Goal: Navigation & Orientation: Find specific page/section

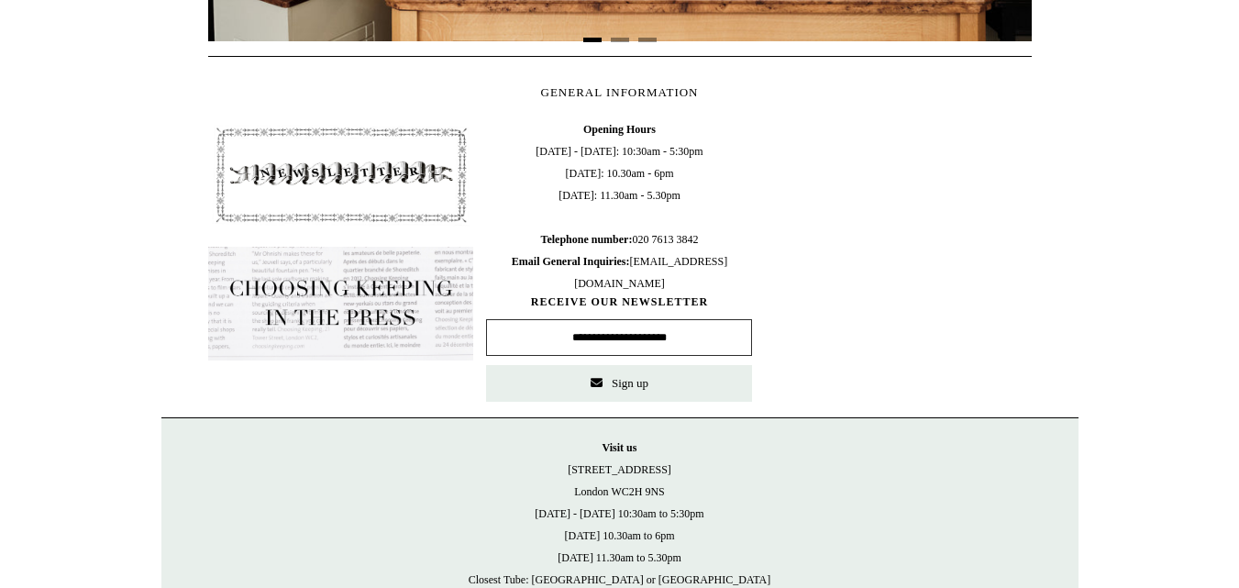
scroll to position [958, 0]
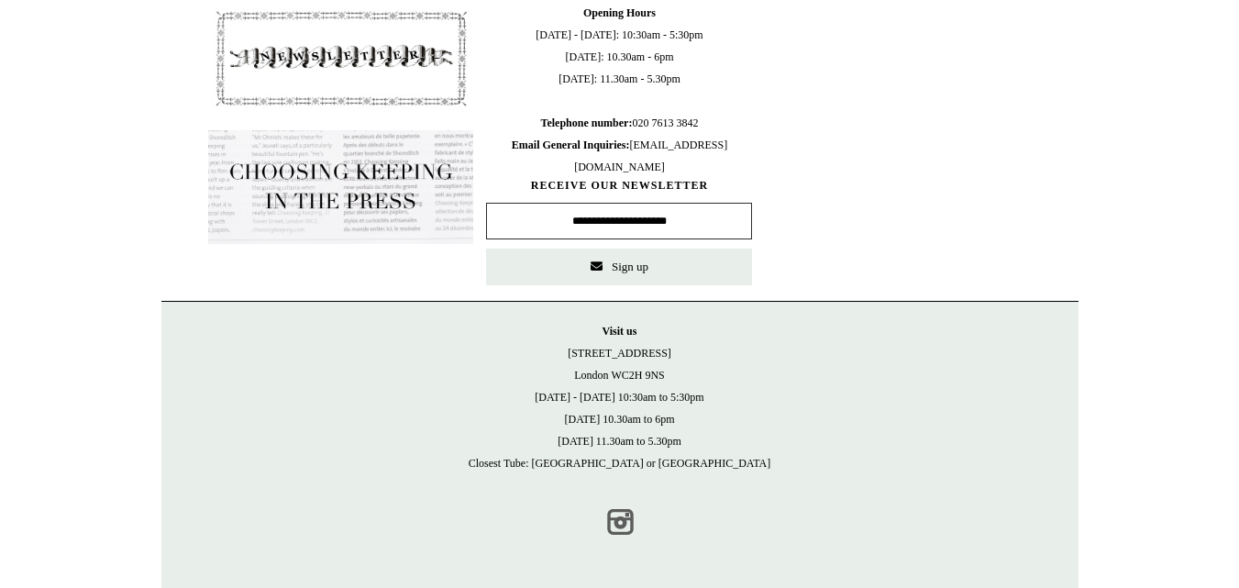
click at [616, 522] on link "Instagram" at bounding box center [620, 522] width 40 height 40
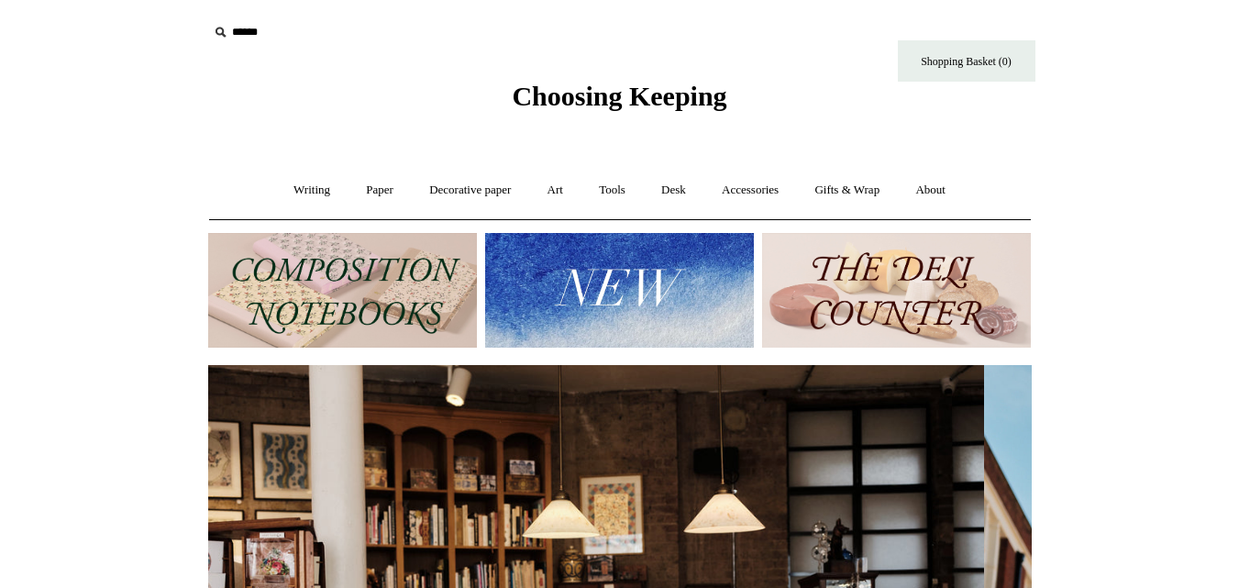
scroll to position [0, 0]
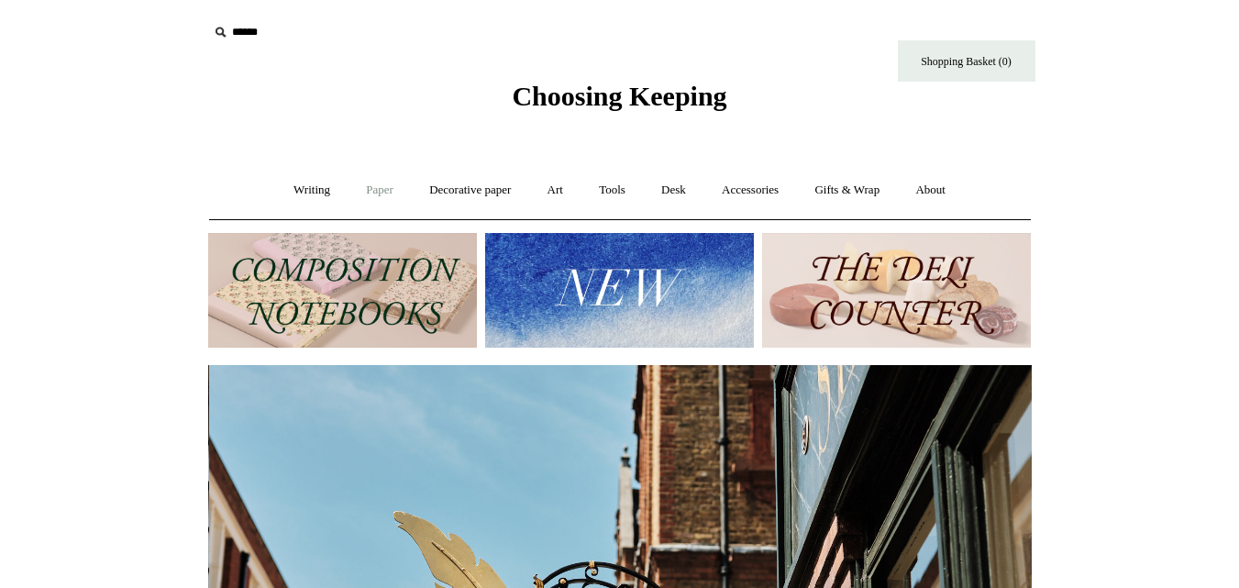
scroll to position [0, 824]
click at [365, 192] on link "Paper +" at bounding box center [379, 190] width 61 height 49
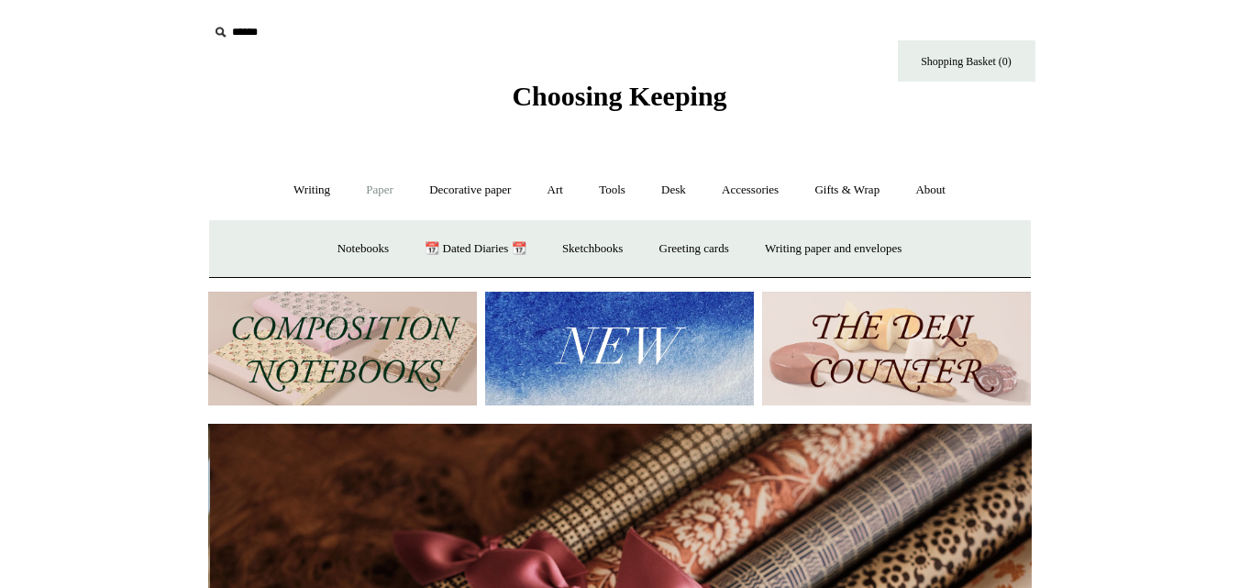
scroll to position [0, 1648]
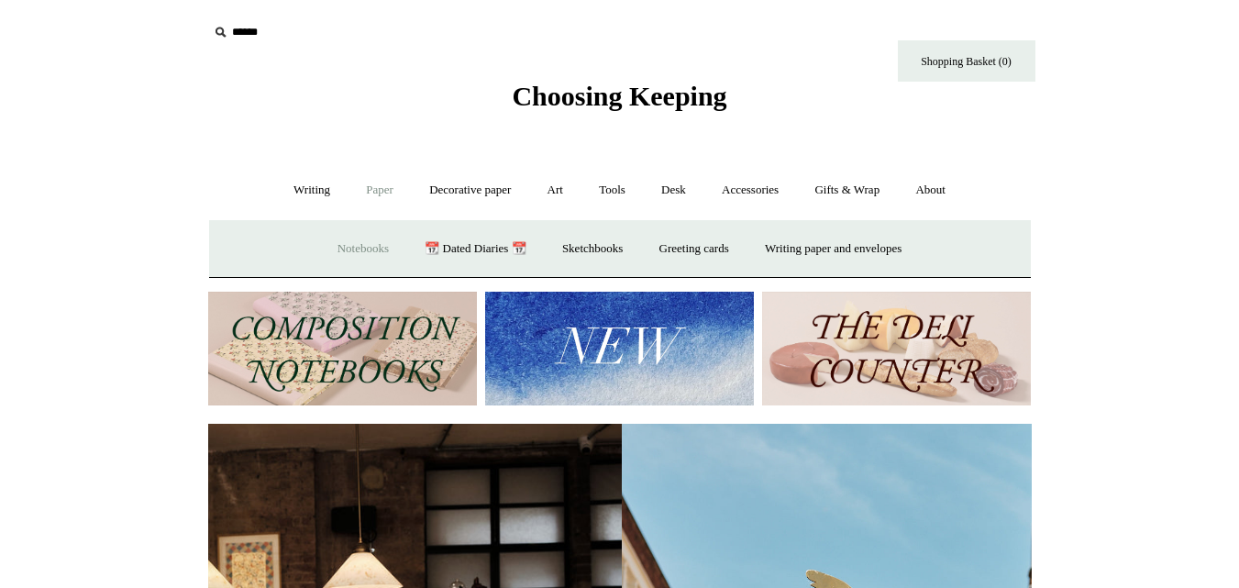
click at [326, 245] on link "Notebooks +" at bounding box center [363, 249] width 84 height 49
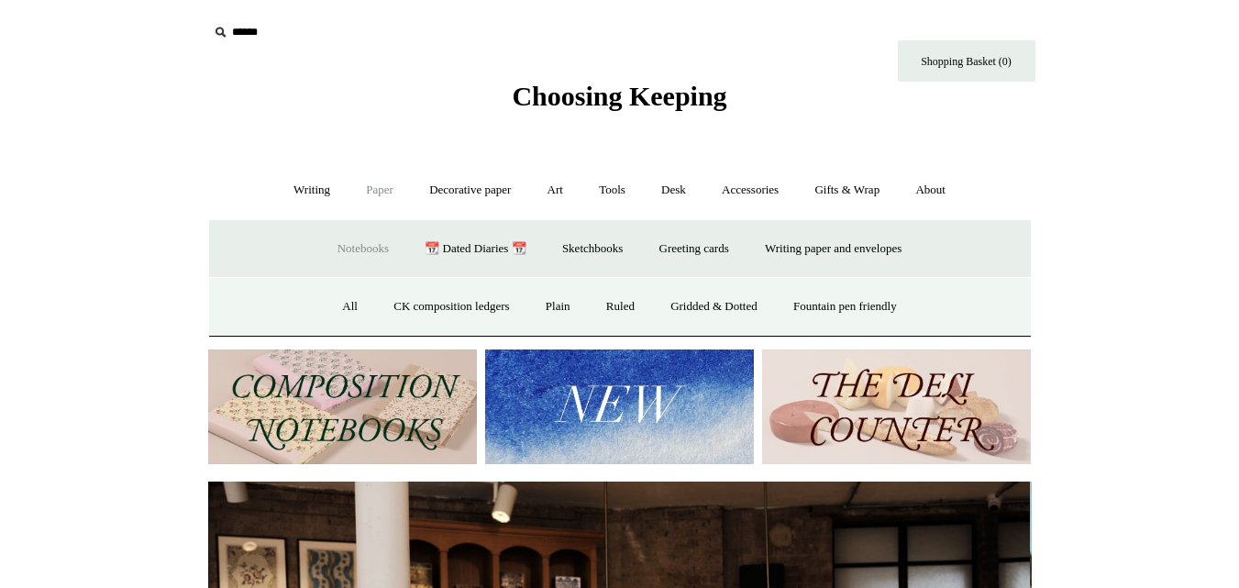
scroll to position [0, 0]
click at [326, 245] on link "Notebooks -" at bounding box center [363, 249] width 84 height 49
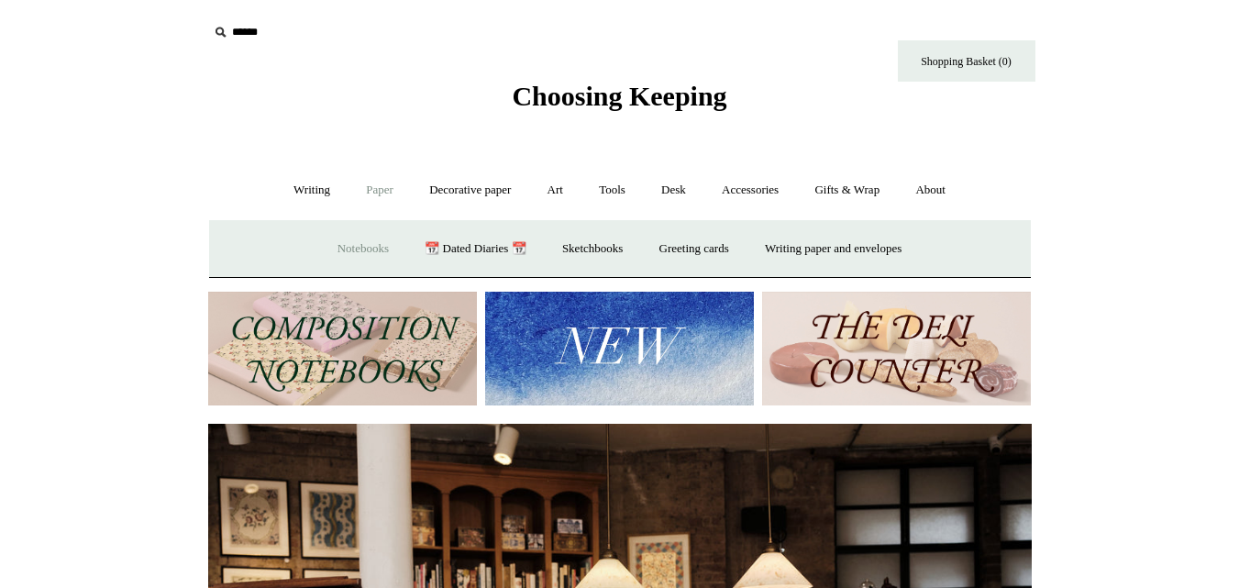
click at [326, 245] on link "Notebooks +" at bounding box center [363, 249] width 84 height 49
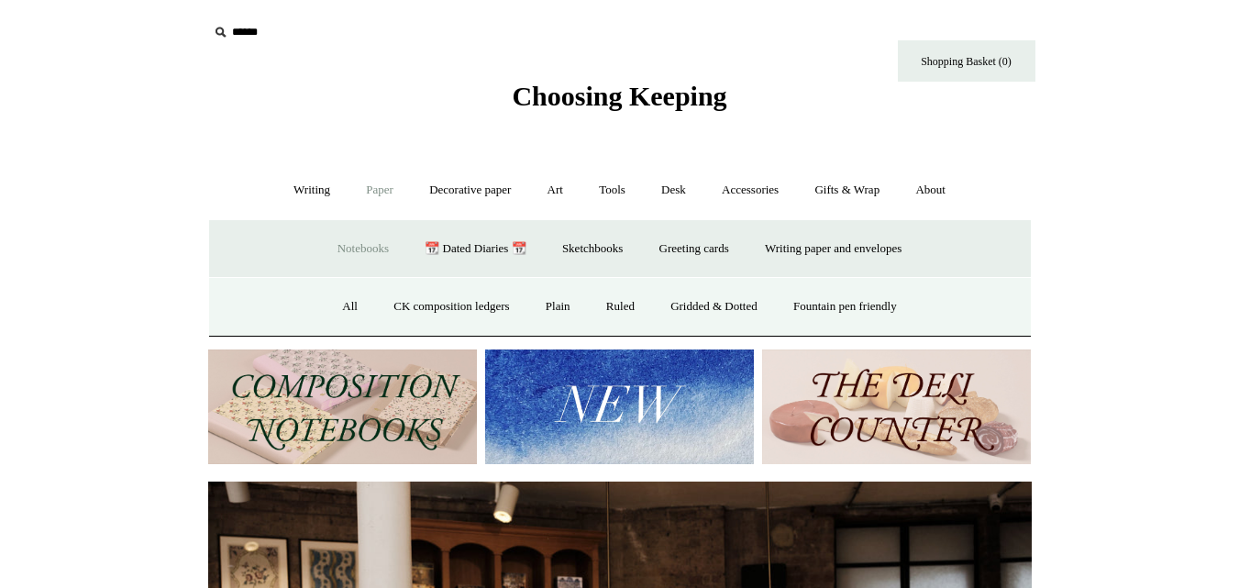
click at [326, 245] on link "Notebooks -" at bounding box center [363, 249] width 84 height 49
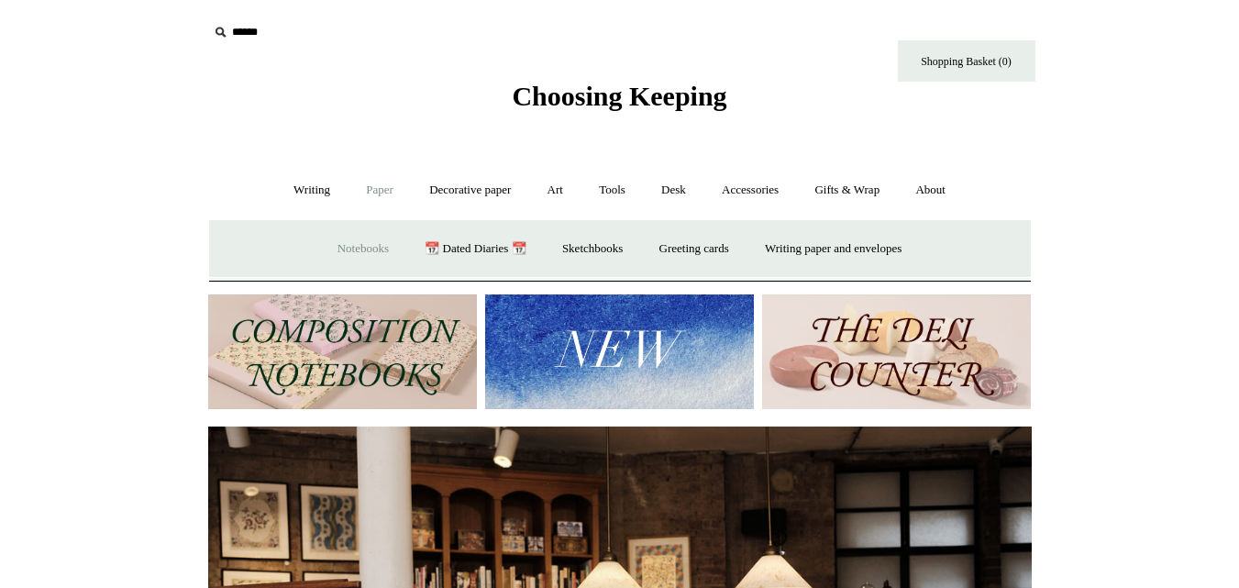
click at [326, 245] on link "Notebooks -" at bounding box center [363, 249] width 84 height 49
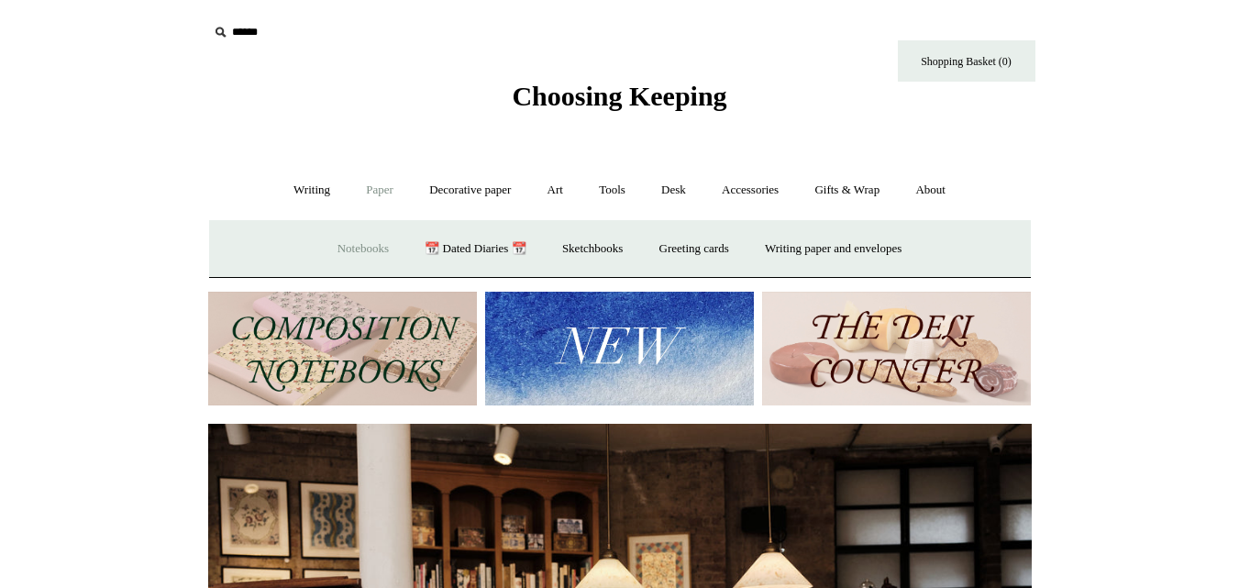
click at [326, 245] on link "Notebooks +" at bounding box center [363, 249] width 84 height 49
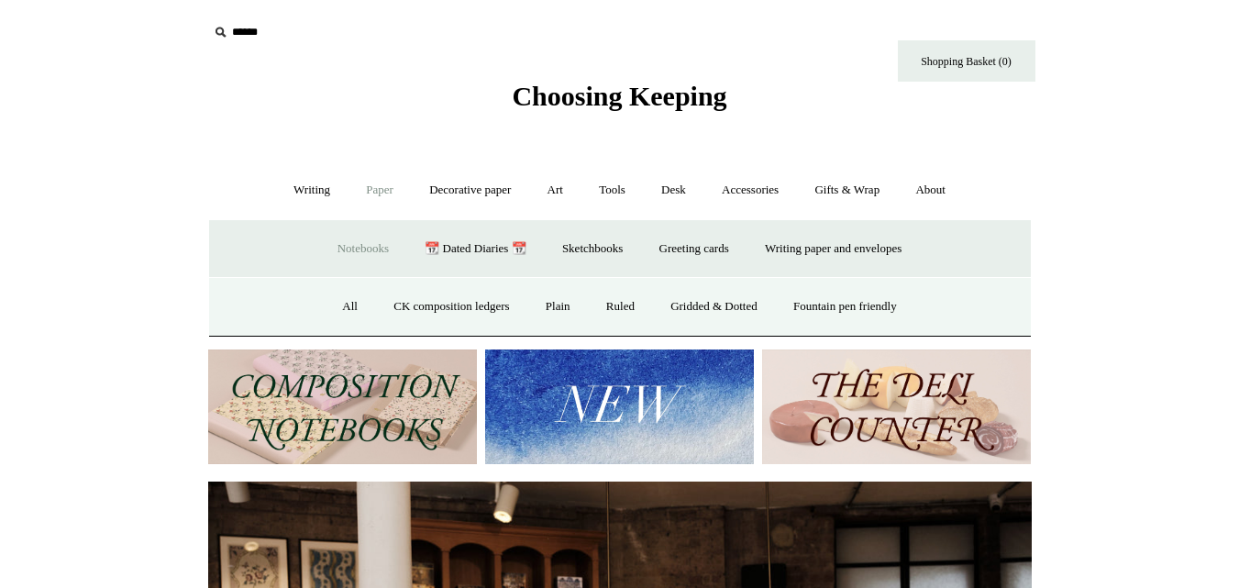
click at [361, 240] on link "Notebooks -" at bounding box center [363, 249] width 84 height 49
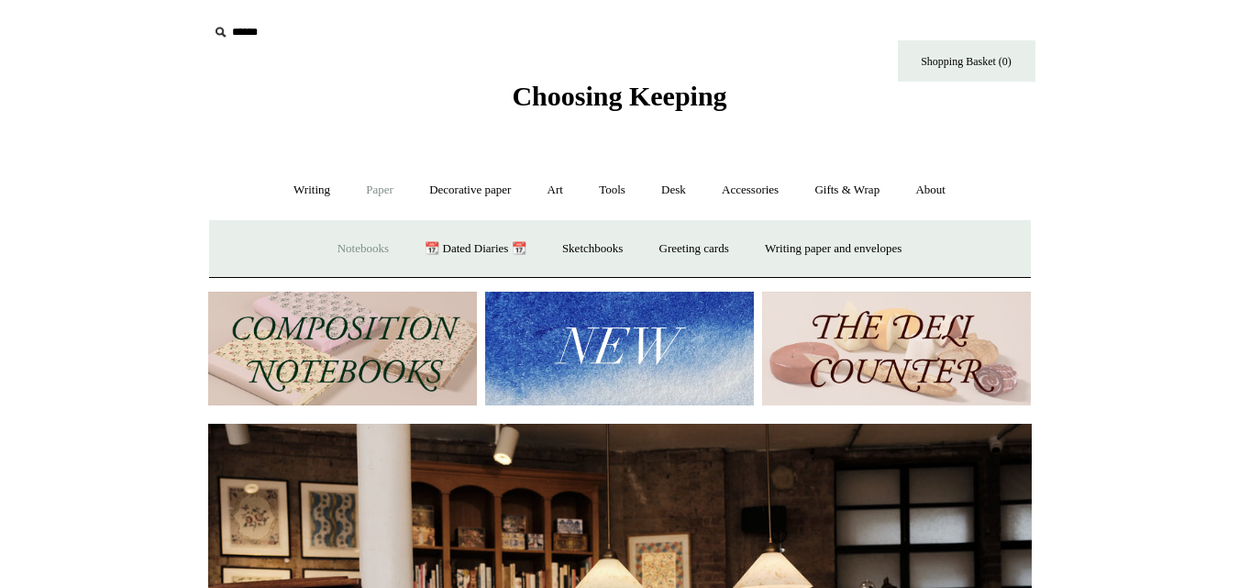
click at [344, 267] on link "Notebooks +" at bounding box center [363, 249] width 84 height 49
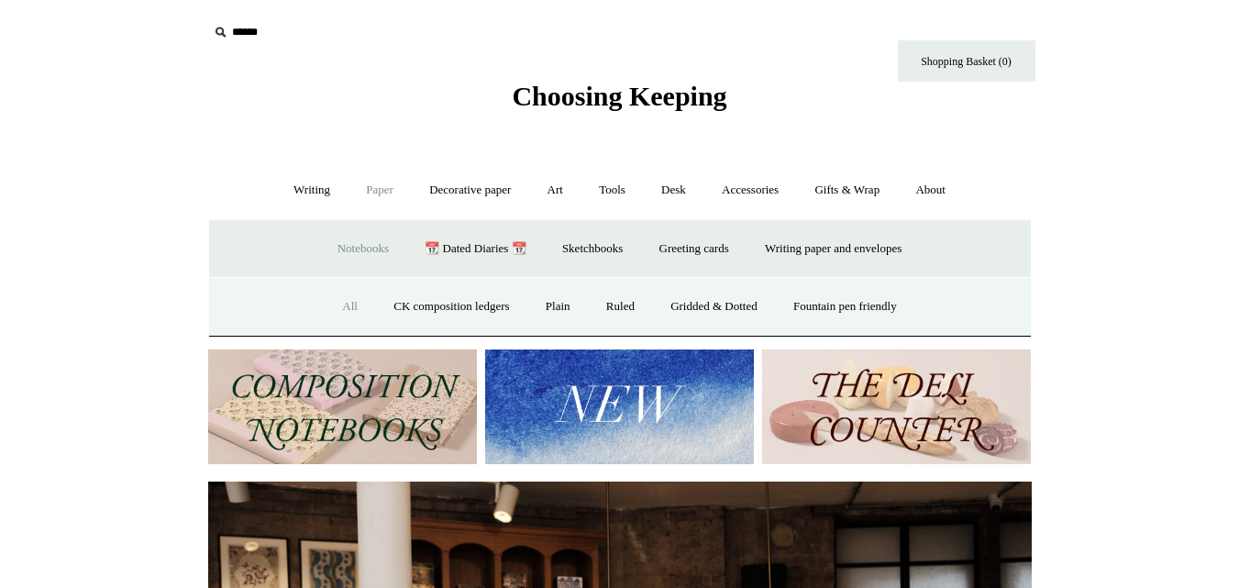
click at [328, 300] on link "All" at bounding box center [350, 307] width 49 height 49
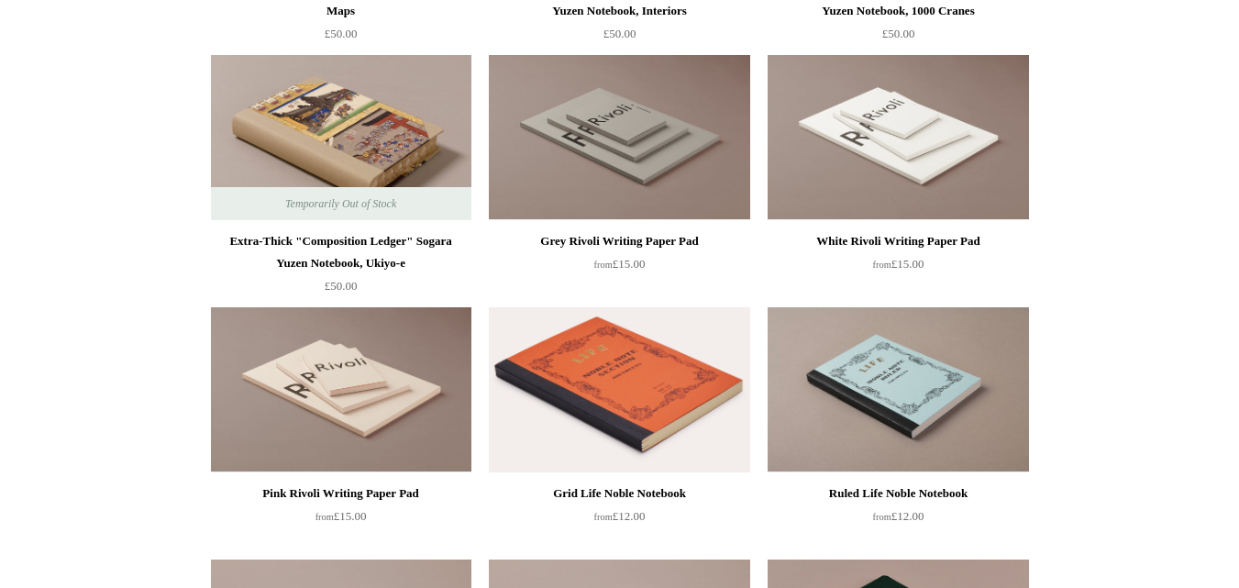
scroll to position [3761, 0]
